Goal: Task Accomplishment & Management: Complete application form

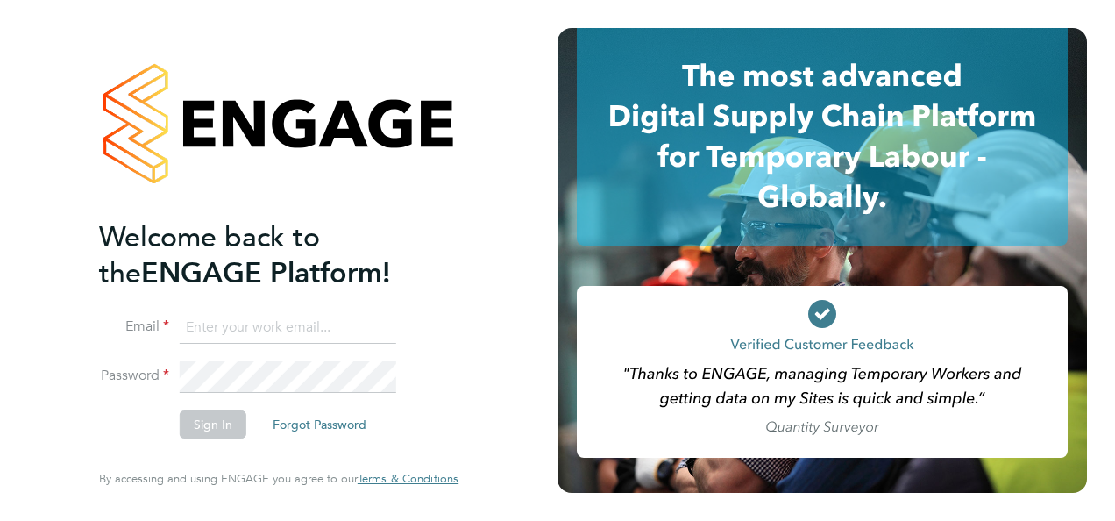
click at [307, 316] on input at bounding box center [288, 328] width 217 height 32
type input "[PERSON_NAME][EMAIL_ADDRESS][DOMAIN_NAME]"
click at [219, 424] on button "Sign In" at bounding box center [213, 424] width 67 height 28
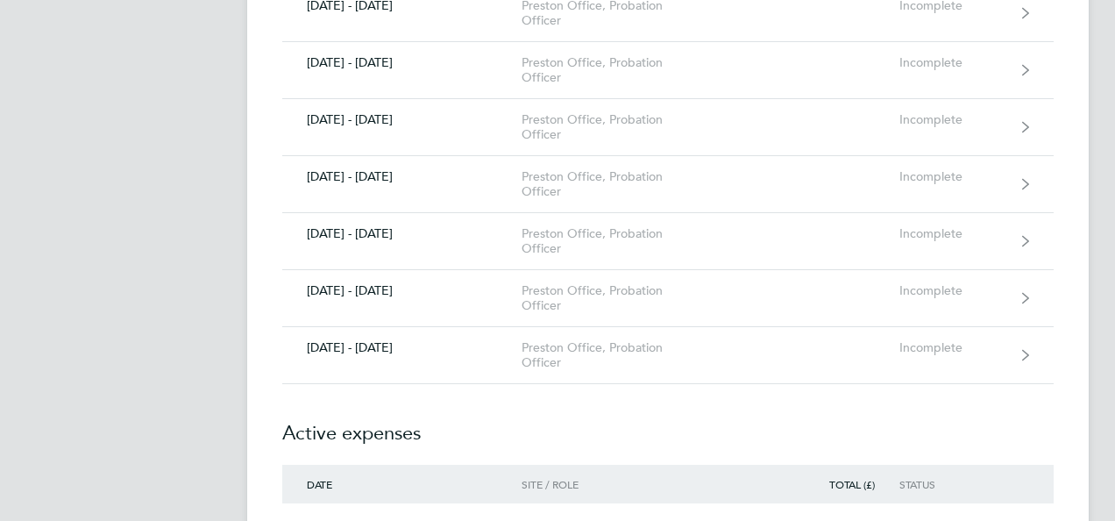
scroll to position [617, 0]
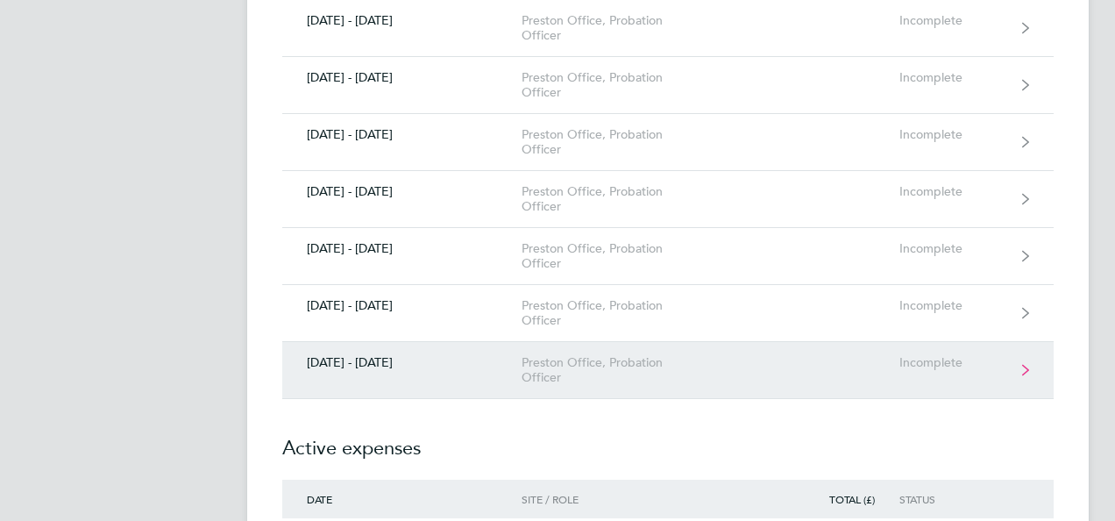
click at [570, 360] on div "Preston Office, Probation Officer" at bounding box center [622, 370] width 201 height 30
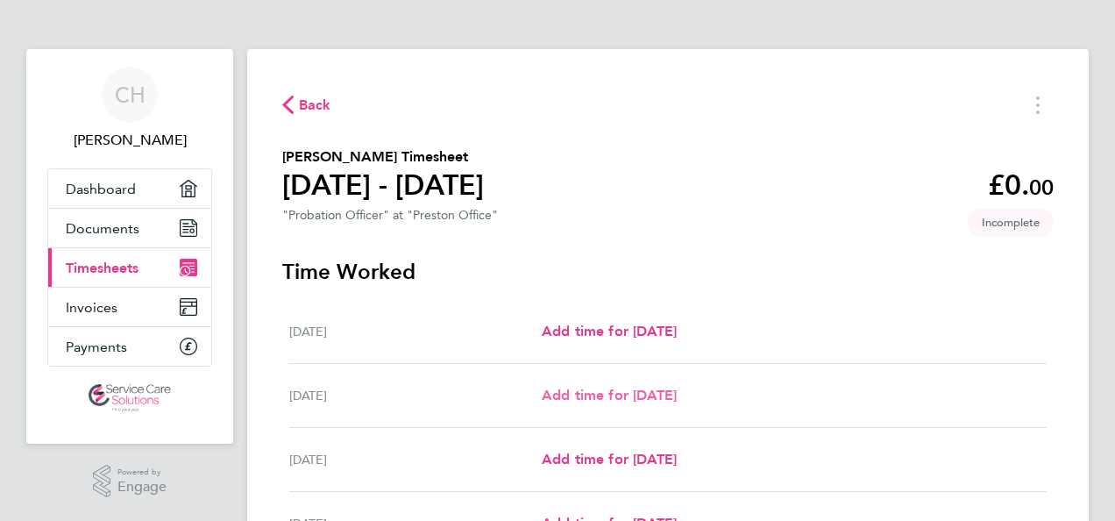
click at [589, 396] on span "Add time for [DATE]" at bounding box center [609, 395] width 135 height 17
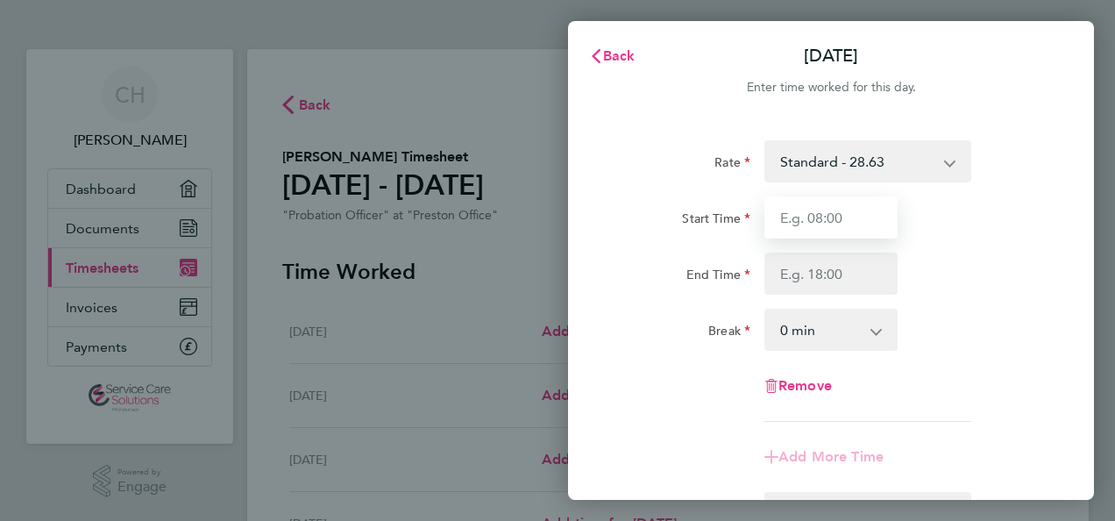
click at [849, 219] on input "Start Time" at bounding box center [830, 217] width 133 height 42
type input "08:30"
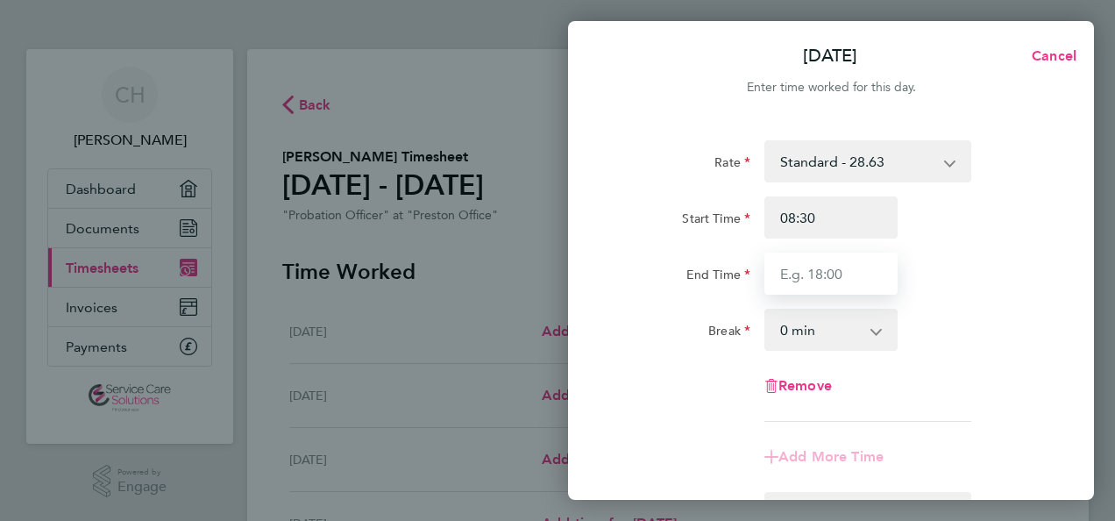
click at [781, 273] on input "End Time" at bounding box center [830, 273] width 133 height 42
type input "17:30"
click at [792, 330] on select "0 min 15 min 30 min 45 min 60 min 75 min 90 min" at bounding box center [820, 329] width 109 height 39
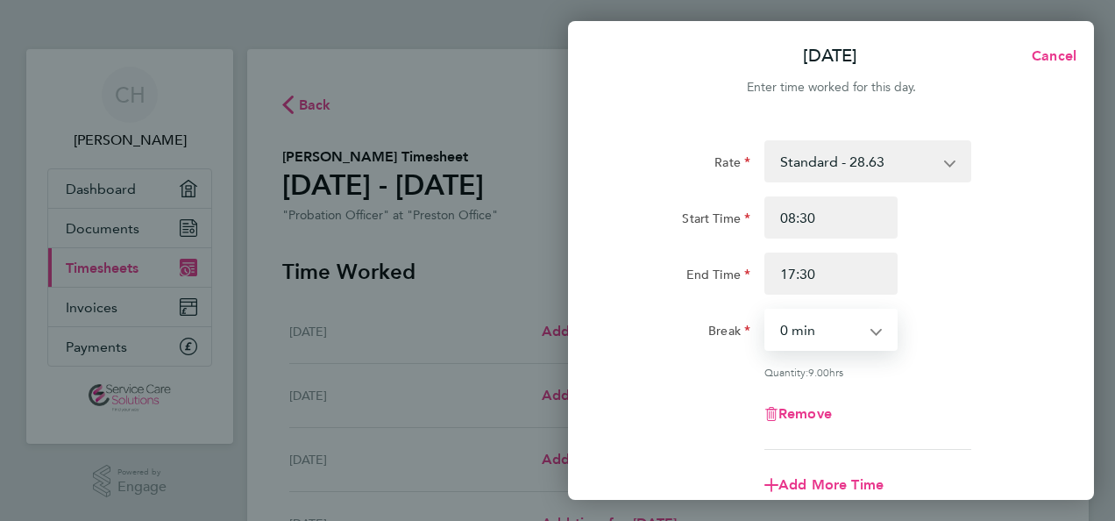
select select "30"
click at [766, 310] on select "0 min 15 min 30 min 45 min 60 min 75 min 90 min" at bounding box center [820, 329] width 109 height 39
click at [494, 385] on div "[DATE] Cancel Enter time worked for this day. Rate Standard - 28.63 Start Time …" at bounding box center [557, 260] width 1115 height 521
click at [1041, 441] on div "Rate Standard - 28.63 Start Time 08:30 End Time 17:30 Break 0 min 15 min 30 min…" at bounding box center [831, 294] width 428 height 309
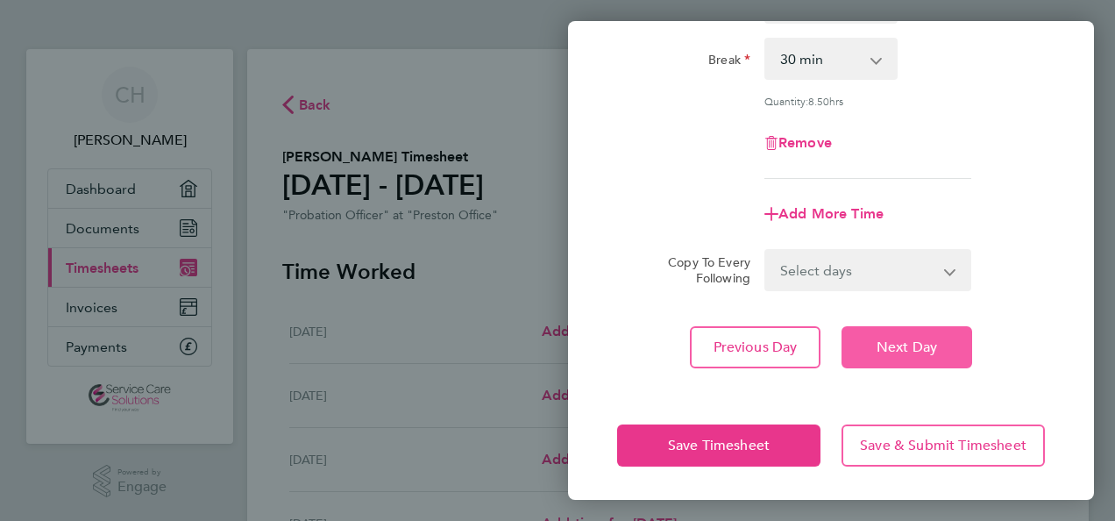
click at [906, 347] on span "Next Day" at bounding box center [907, 347] width 60 height 18
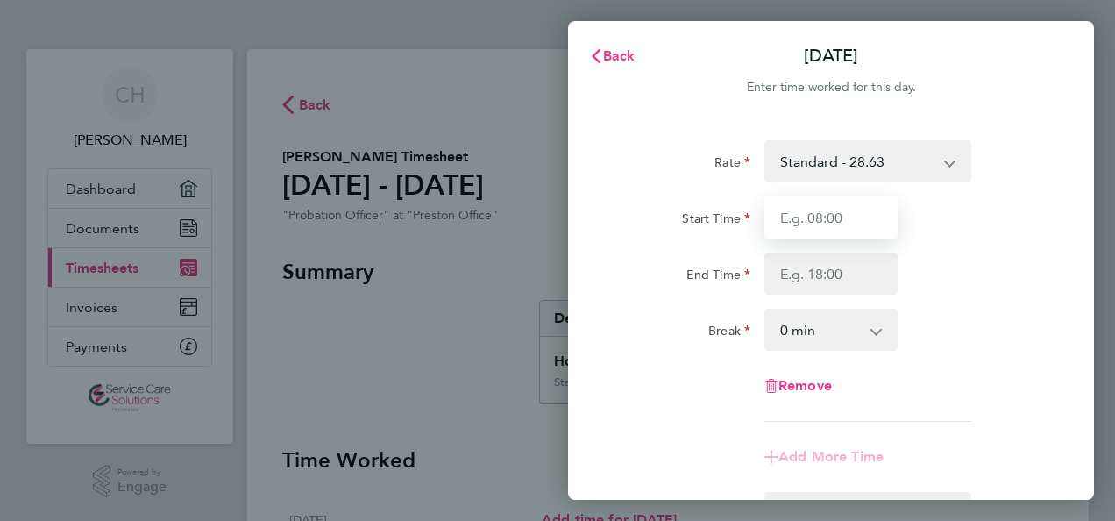
click at [848, 217] on input "Start Time" at bounding box center [830, 217] width 133 height 42
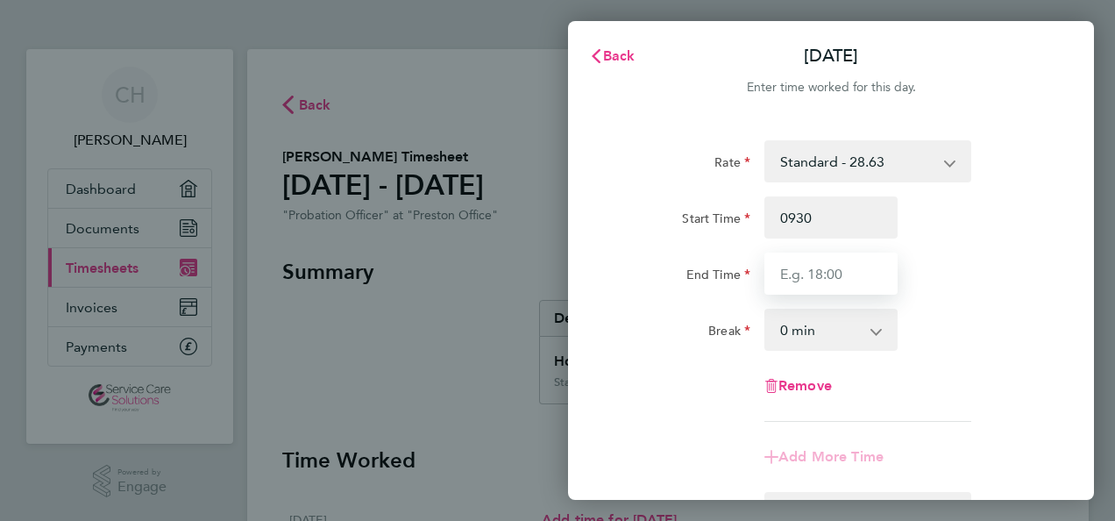
type input "09:30"
click at [781, 275] on input "End Time" at bounding box center [830, 273] width 133 height 42
type input "17:00"
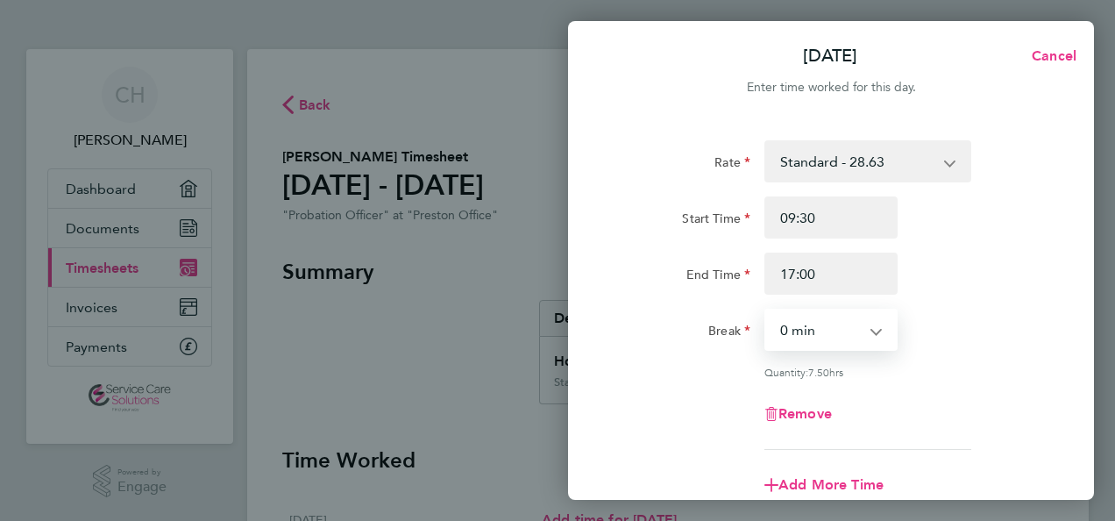
click at [793, 325] on select "0 min 15 min 30 min 45 min 60 min 75 min 90 min" at bounding box center [820, 329] width 109 height 39
select select "30"
click at [766, 310] on select "0 min 15 min 30 min 45 min 60 min 75 min 90 min" at bounding box center [820, 329] width 109 height 39
click at [498, 375] on div "[DATE] Cancel Enter time worked for this day. Rate Standard - 28.63 Start Time …" at bounding box center [557, 260] width 1115 height 521
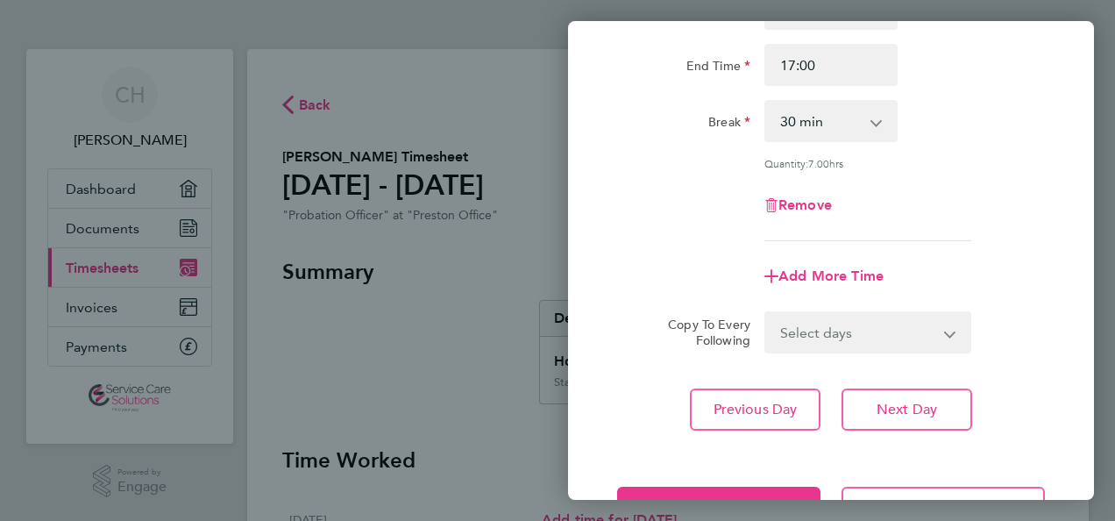
scroll to position [210, 0]
click at [884, 413] on span "Next Day" at bounding box center [907, 409] width 60 height 18
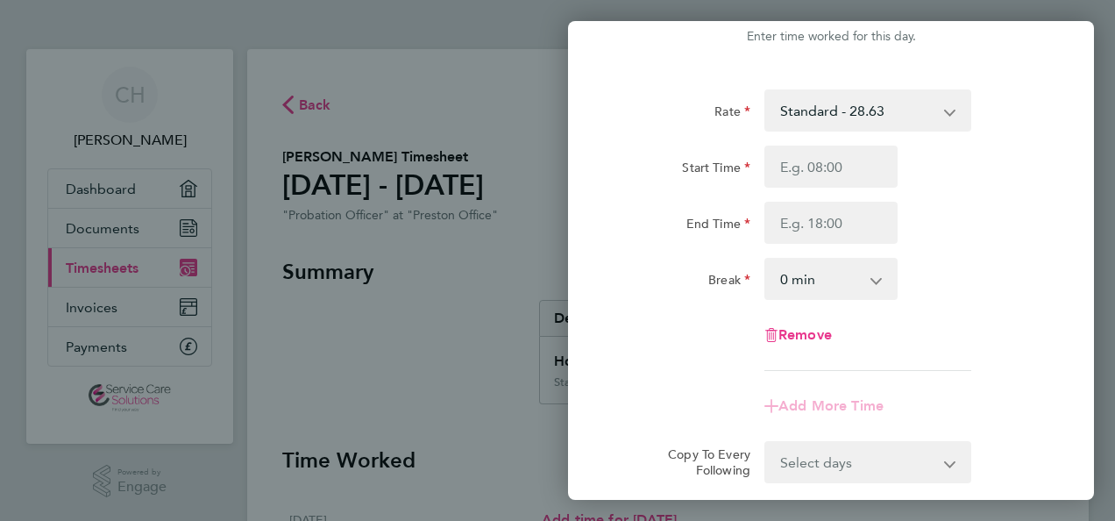
scroll to position [37, 0]
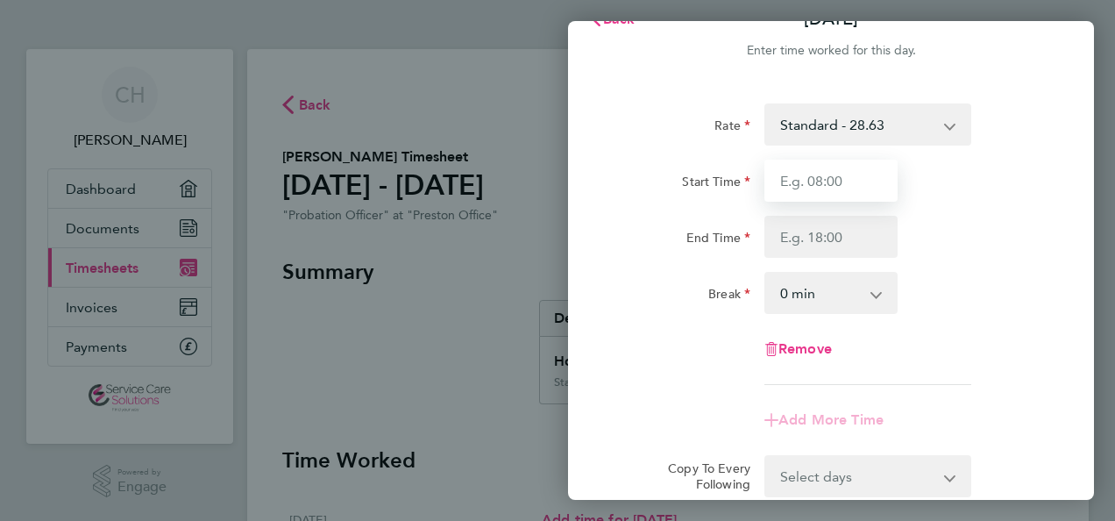
click at [866, 177] on input "Start Time" at bounding box center [830, 181] width 133 height 42
type input "09:00"
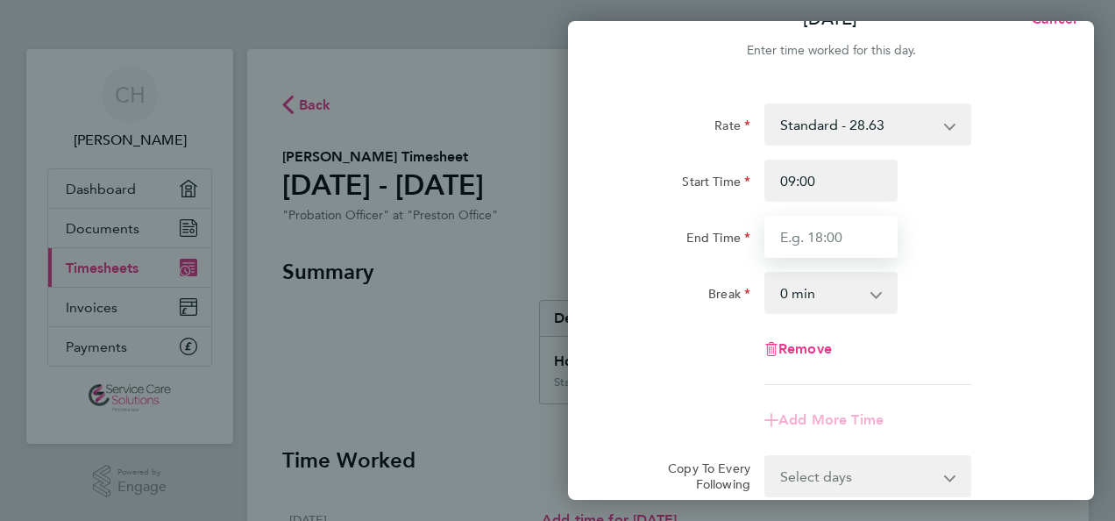
click at [778, 235] on input "End Time" at bounding box center [830, 237] width 133 height 42
type input "17:00"
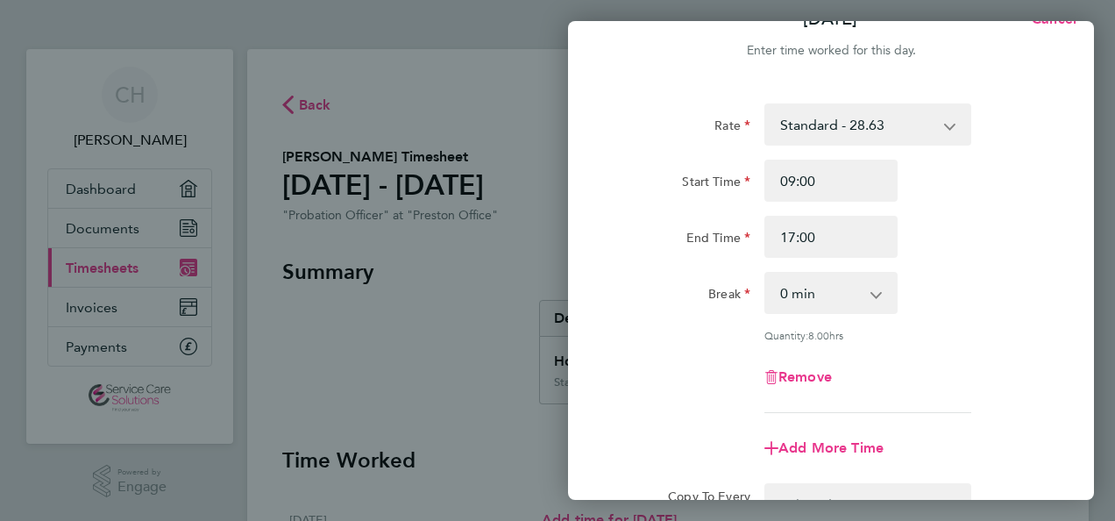
click at [875, 290] on app-icon-cross-button at bounding box center [885, 293] width 21 height 39
click at [826, 294] on select "0 min 15 min 30 min 45 min 60 min 75 min 90 min" at bounding box center [820, 293] width 109 height 39
select select "30"
click at [766, 274] on select "0 min 15 min 30 min 45 min 60 min 75 min 90 min" at bounding box center [820, 293] width 109 height 39
click at [462, 387] on div "[DATE] Cancel Enter time worked for this day. Rate Standard - 28.63 Start Time …" at bounding box center [557, 260] width 1115 height 521
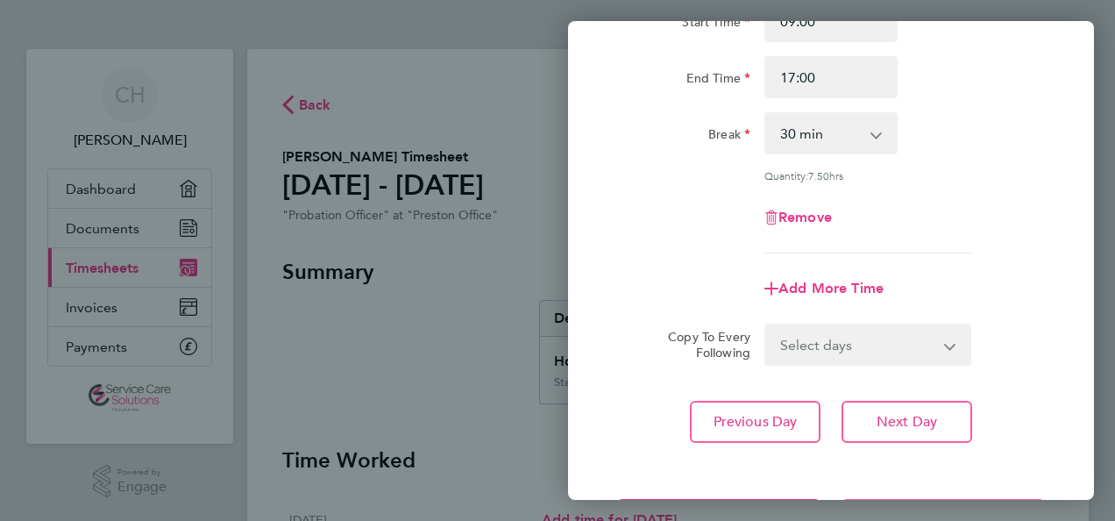
scroll to position [224, 0]
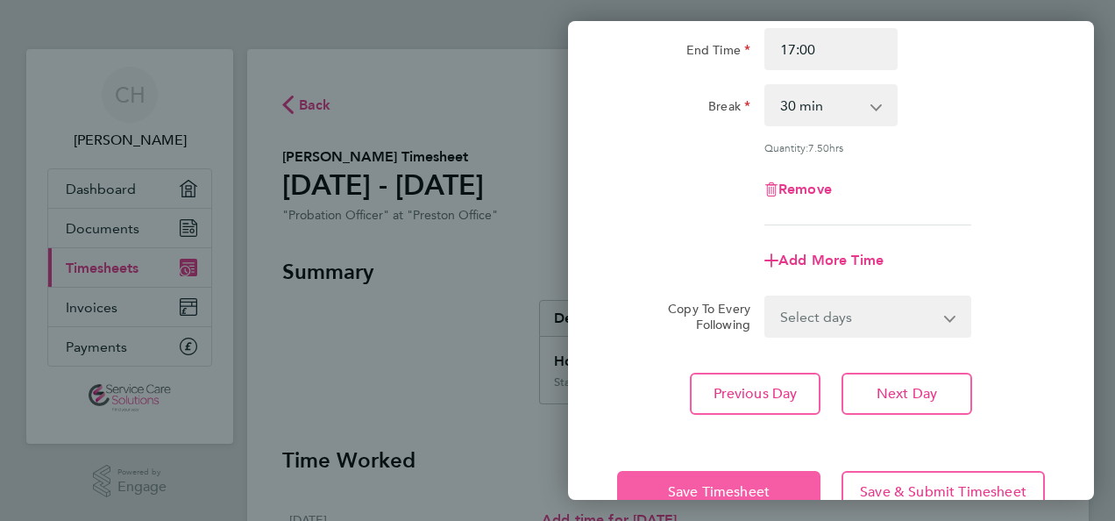
click at [694, 490] on span "Save Timesheet" at bounding box center [719, 492] width 102 height 18
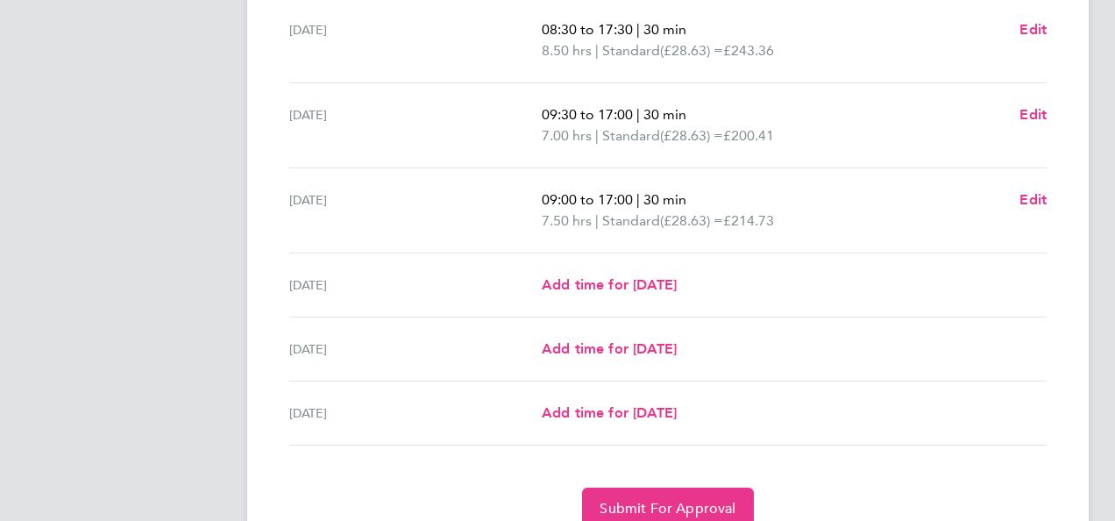
scroll to position [558, 0]
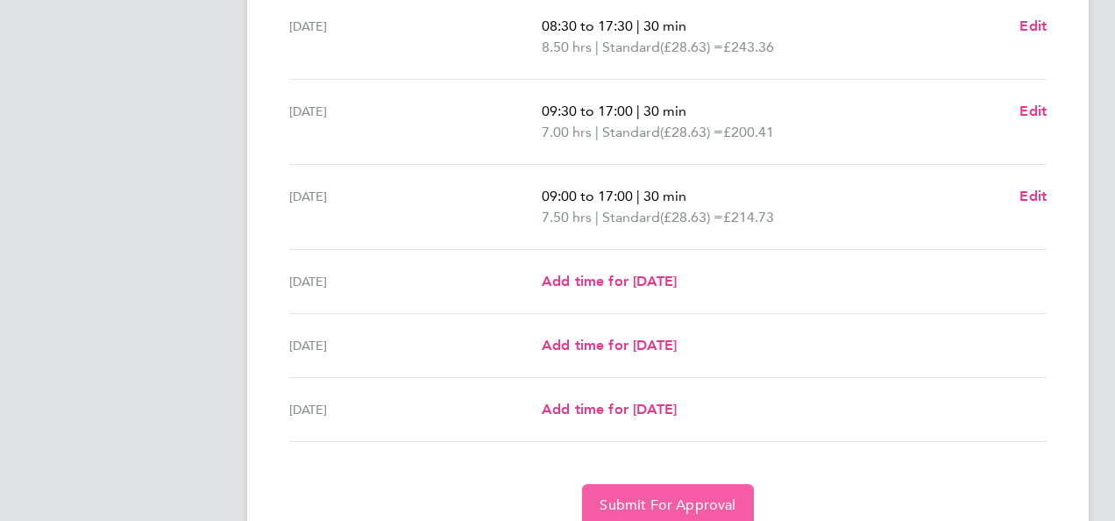
click at [697, 508] on span "Submit For Approval" at bounding box center [668, 505] width 136 height 18
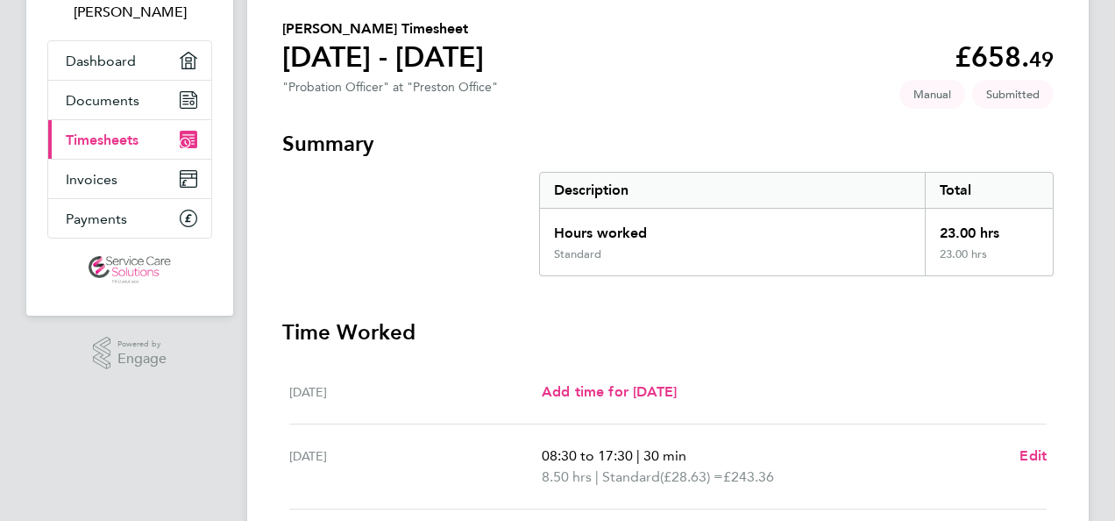
scroll to position [128, 0]
